Goal: Find contact information: Find contact information

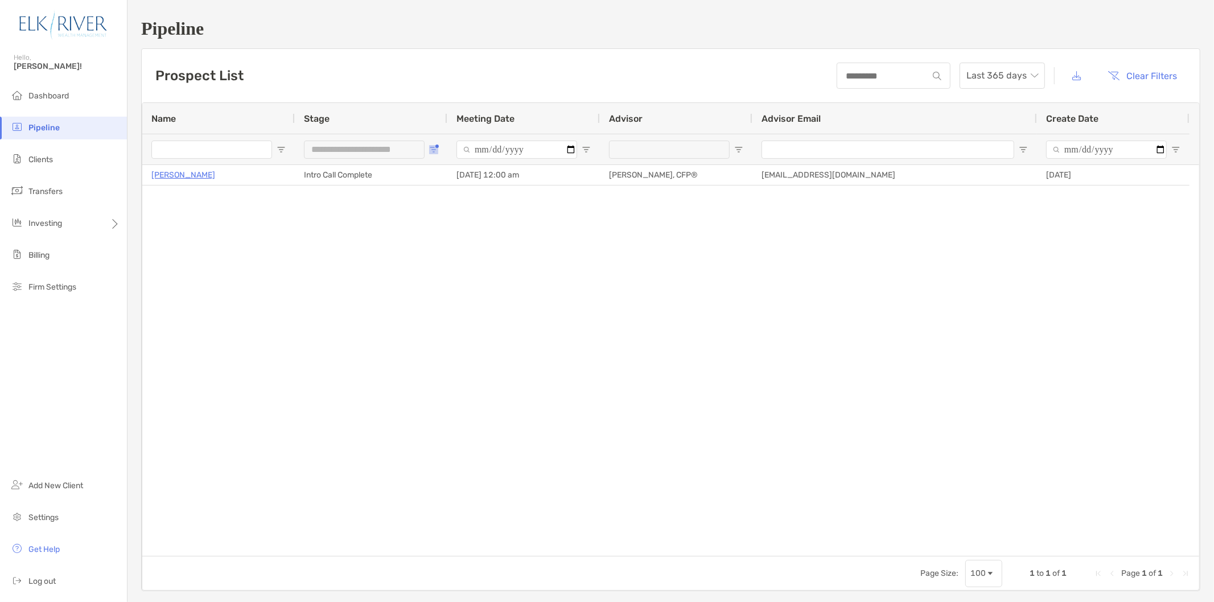
click at [431, 146] on span "Open Filter Menu" at bounding box center [433, 149] width 9 height 9
click at [458, 282] on div "New Prospect" at bounding box center [496, 283] width 85 height 10
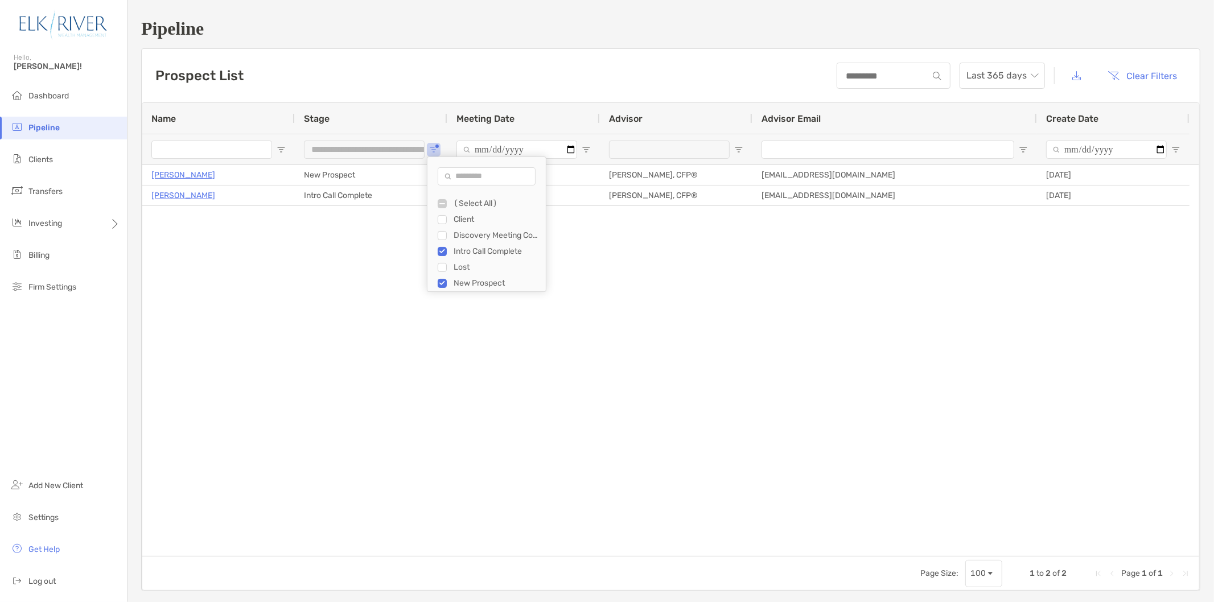
click at [460, 236] on div "Discovery Meeting Complete" at bounding box center [496, 236] width 85 height 10
type input "**********"
click at [374, 310] on div "Joel Yow Intro Call Complete 09/26/2025 - 12:00 am Corey Gragg, CFP® cgragg@elk…" at bounding box center [670, 360] width 1057 height 391
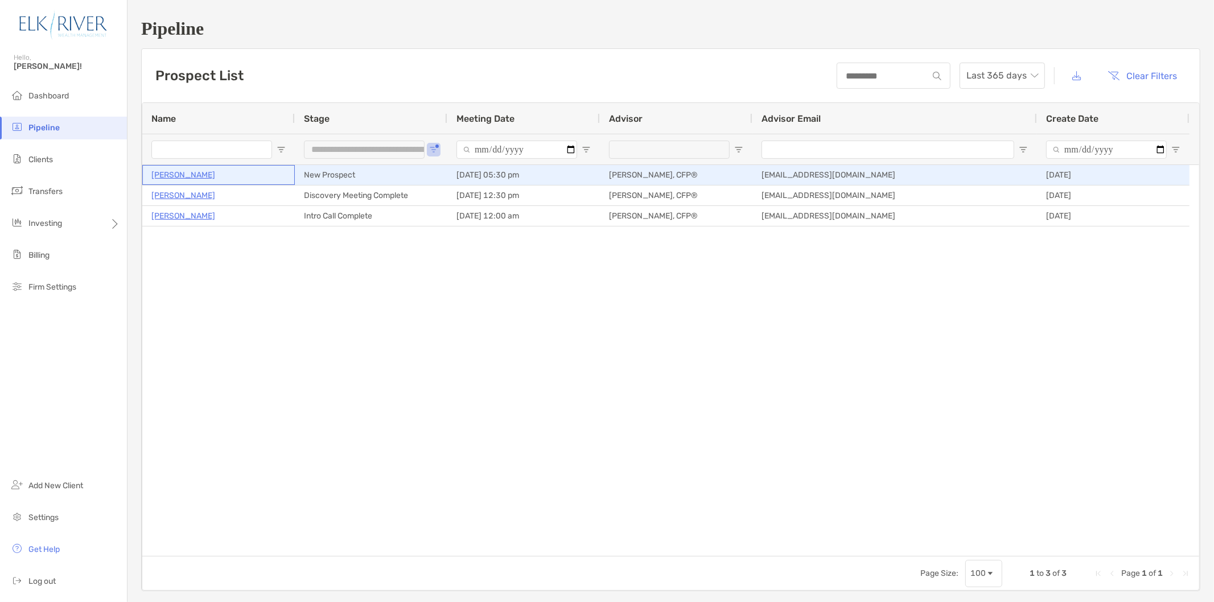
click at [179, 175] on p "[PERSON_NAME]" at bounding box center [183, 175] width 64 height 14
click at [168, 171] on p "[PERSON_NAME]" at bounding box center [183, 175] width 64 height 14
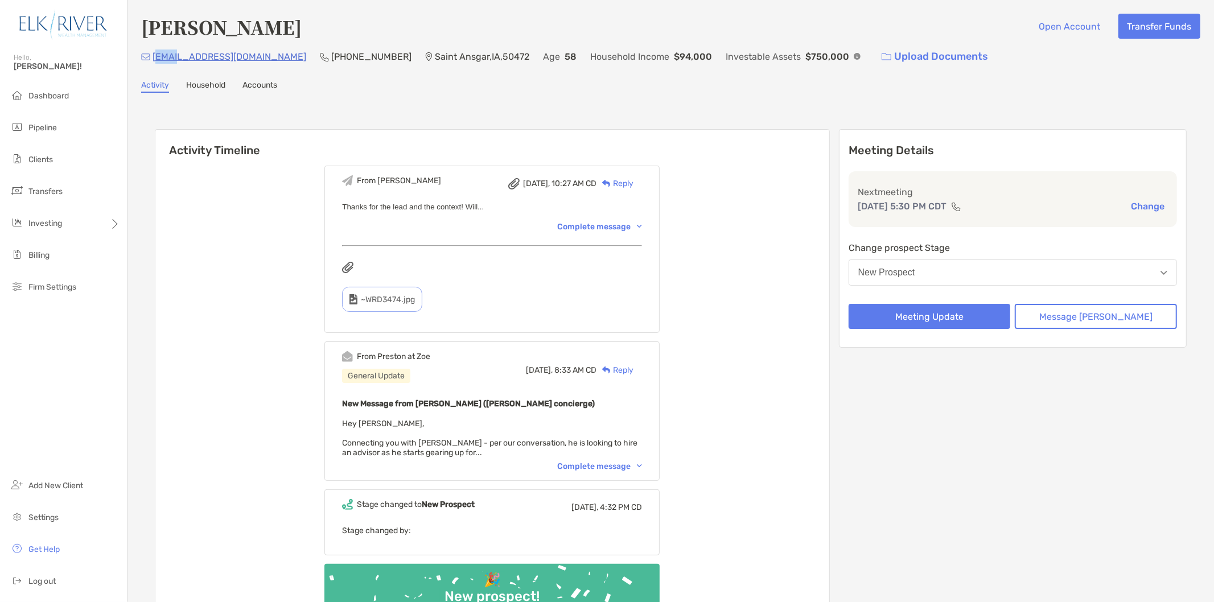
drag, startPoint x: 161, startPoint y: 59, endPoint x: 183, endPoint y: 71, distance: 25.2
click at [183, 71] on div "[PERSON_NAME] Open Account Transfer Funds [EMAIL_ADDRESS][DOMAIN_NAME] (507) 43…" at bounding box center [670, 343] width 1087 height 686
click at [344, 94] on div "[PERSON_NAME] Open Account Transfer Funds [EMAIL_ADDRESS][DOMAIN_NAME] (507) 43…" at bounding box center [670, 343] width 1087 height 686
drag, startPoint x: 229, startPoint y: 55, endPoint x: 153, endPoint y: 55, distance: 76.3
click at [153, 55] on div "[EMAIL_ADDRESS][DOMAIN_NAME] (507) 438-[GEOGRAPHIC_DATA] Age [DEMOGRAPHIC_DATA]…" at bounding box center [670, 56] width 1059 height 24
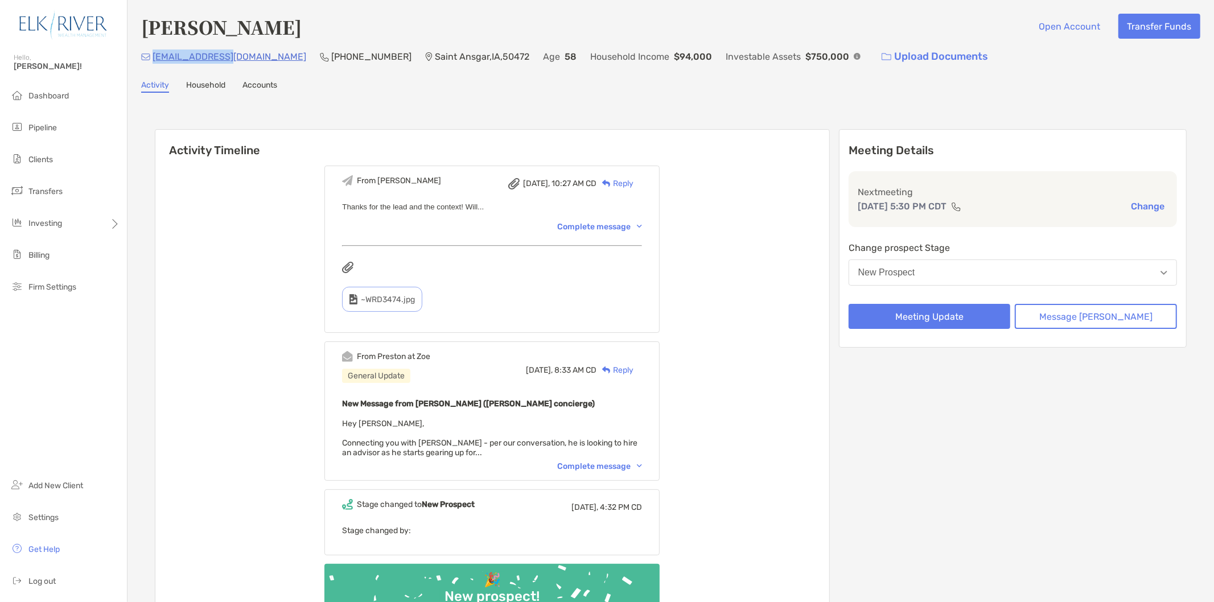
copy p "[EMAIL_ADDRESS][DOMAIN_NAME]"
